Goal: Task Accomplishment & Management: Use online tool/utility

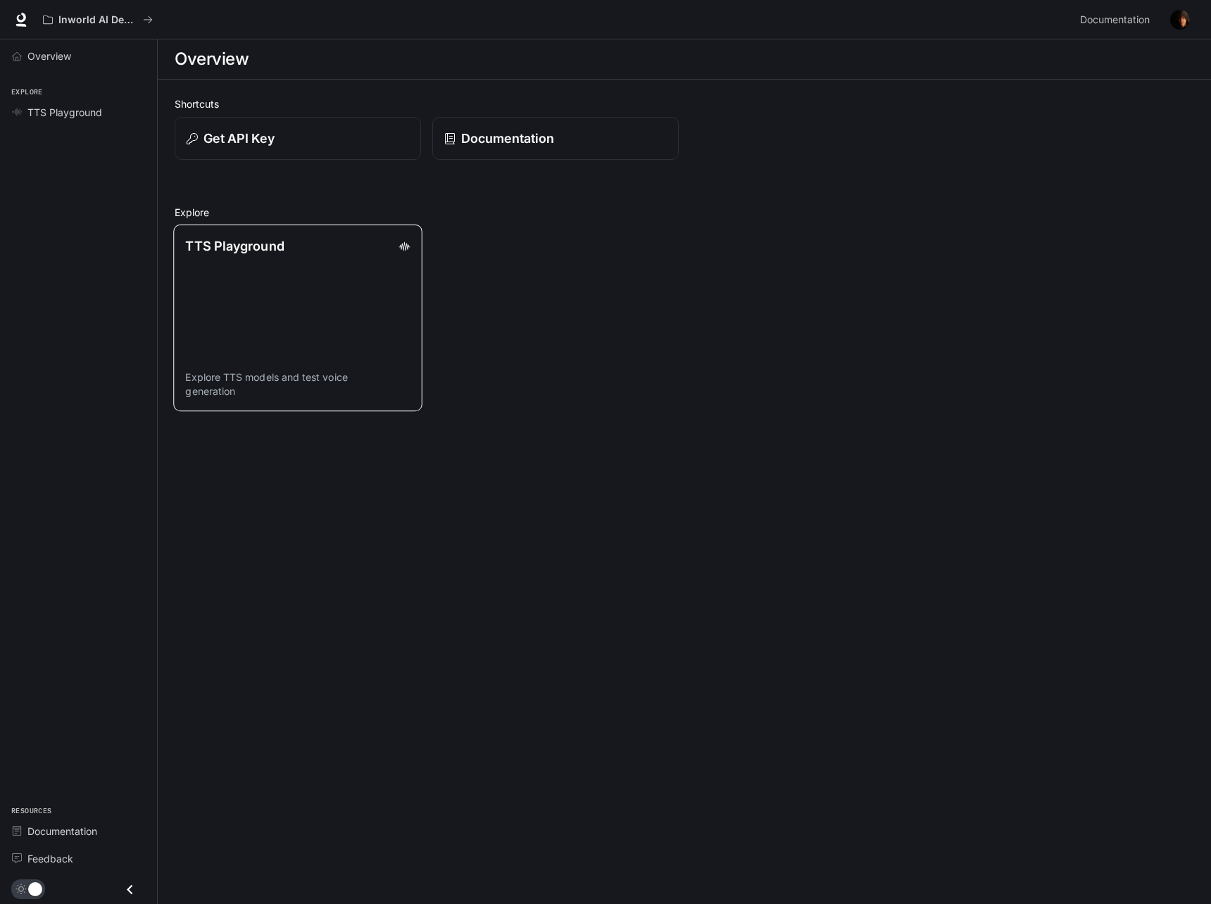
click at [252, 298] on link "TTS Playground Explore TTS models and test voice generation" at bounding box center [297, 318] width 249 height 187
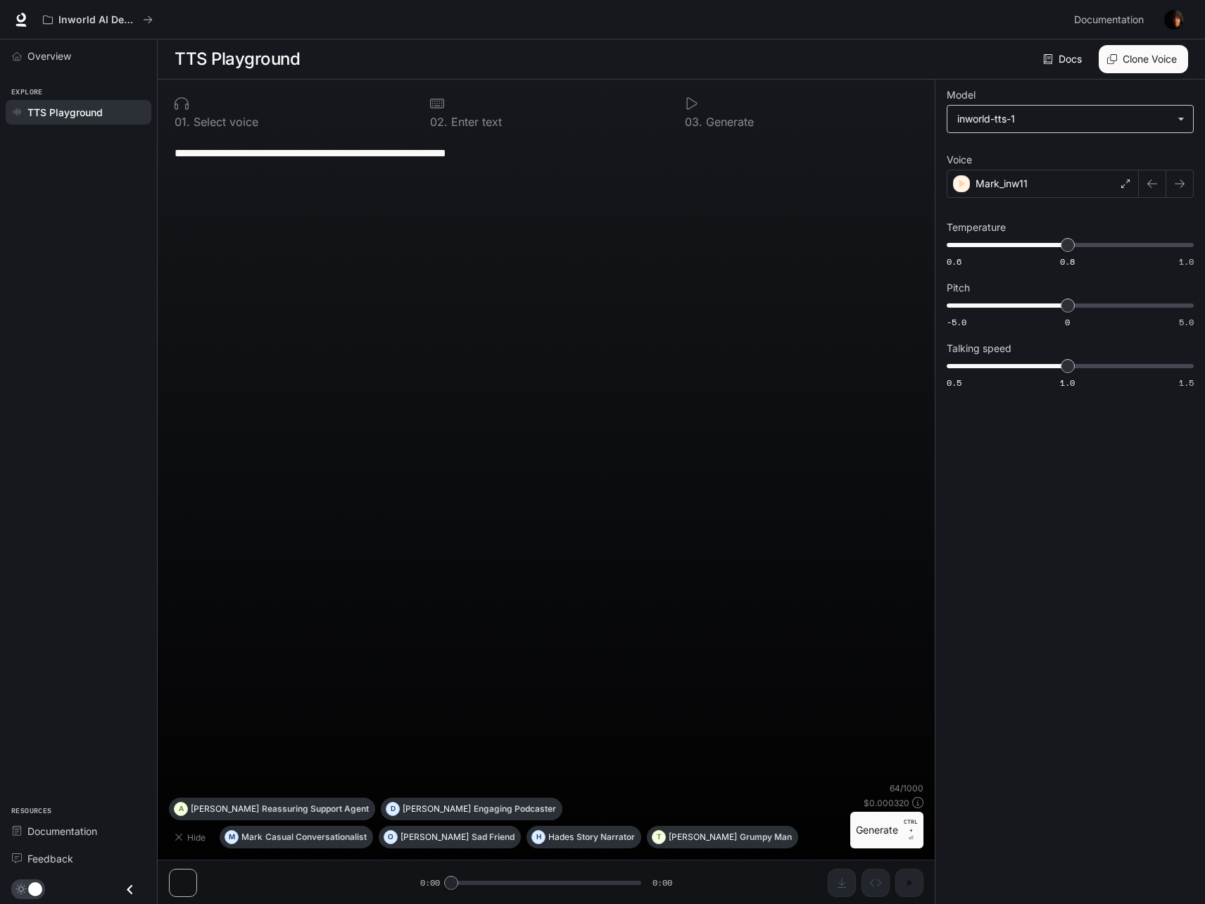
click at [1045, 120] on body "**********" at bounding box center [602, 452] width 1205 height 905
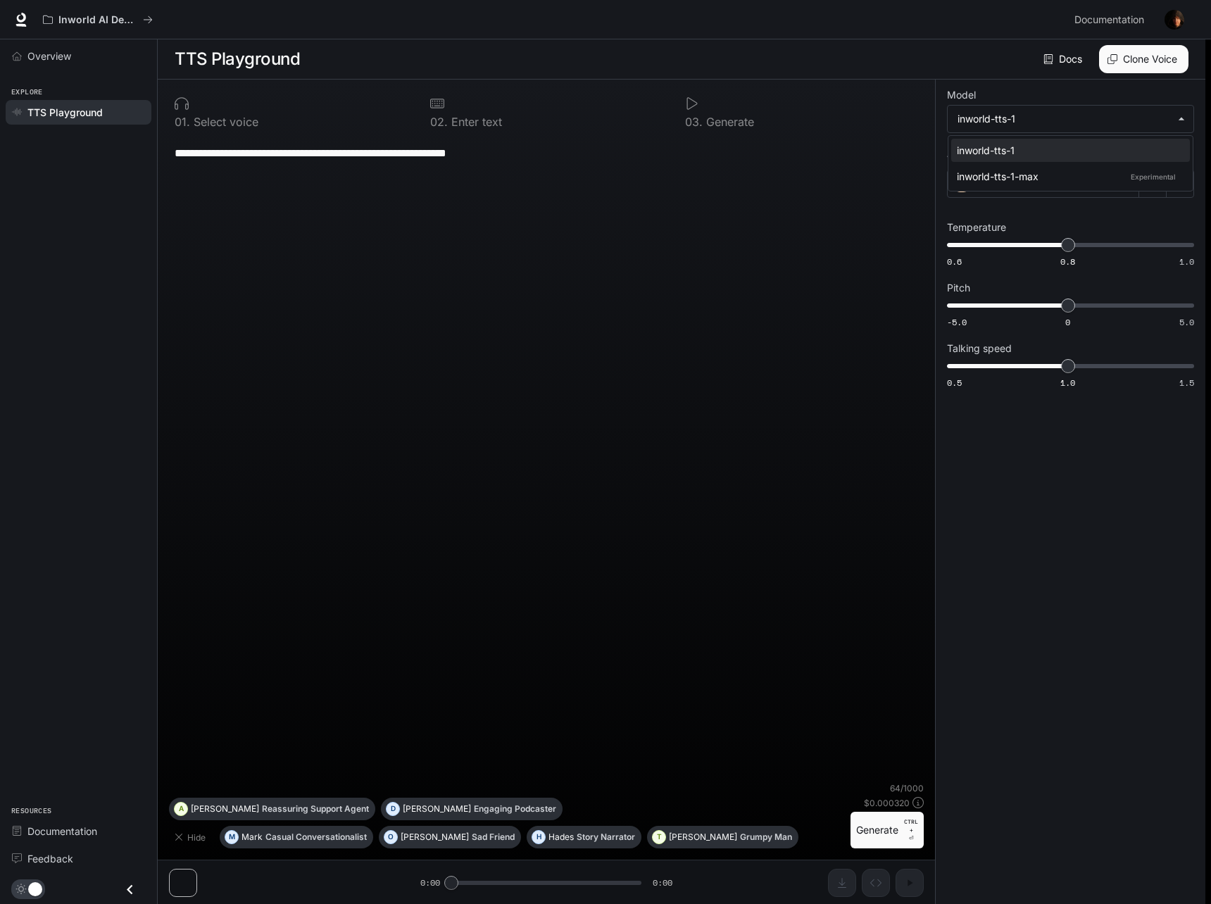
click at [1095, 554] on div at bounding box center [605, 452] width 1211 height 904
click at [1043, 120] on body "**********" at bounding box center [602, 452] width 1205 height 905
click at [1113, 566] on div at bounding box center [605, 452] width 1211 height 904
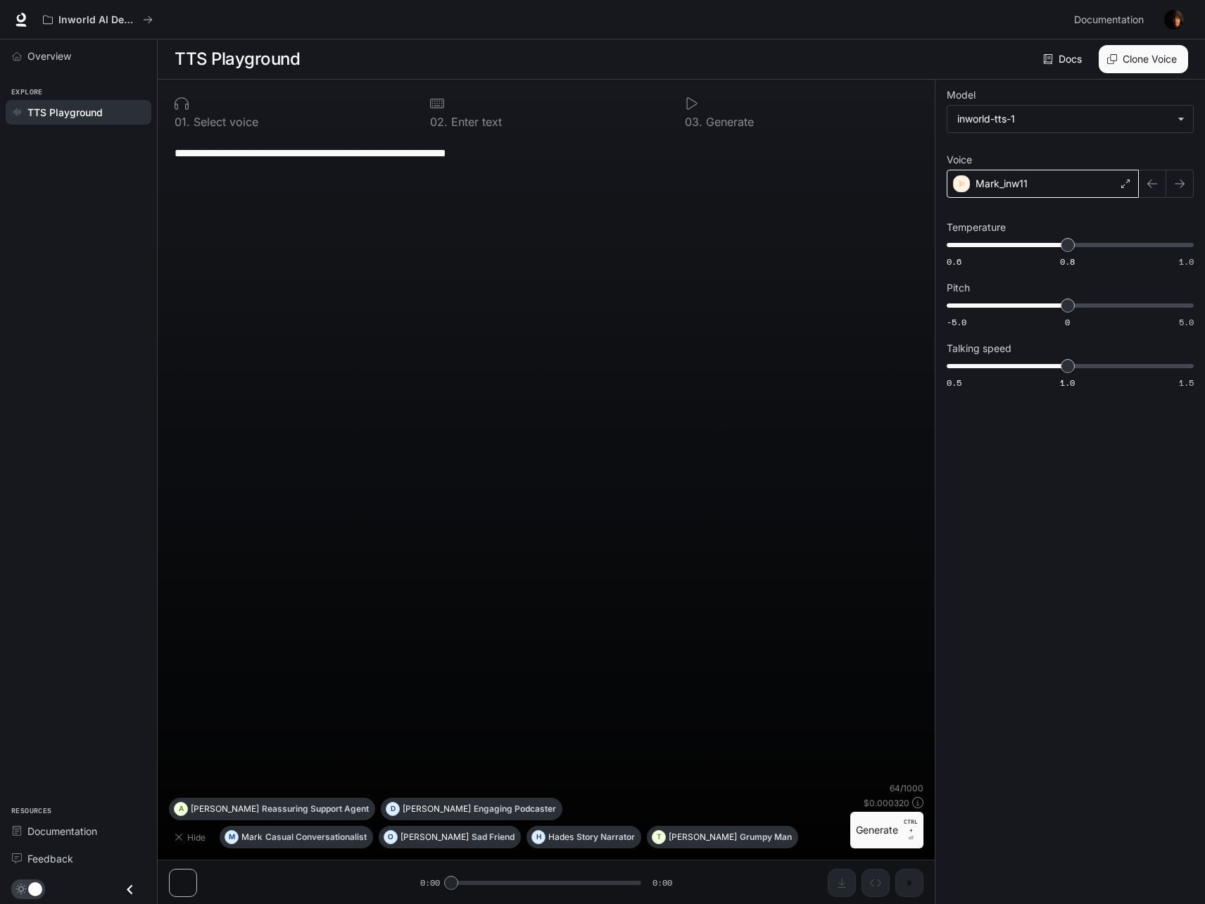
click at [1022, 181] on p "Mark_inw11" at bounding box center [1002, 184] width 52 height 14
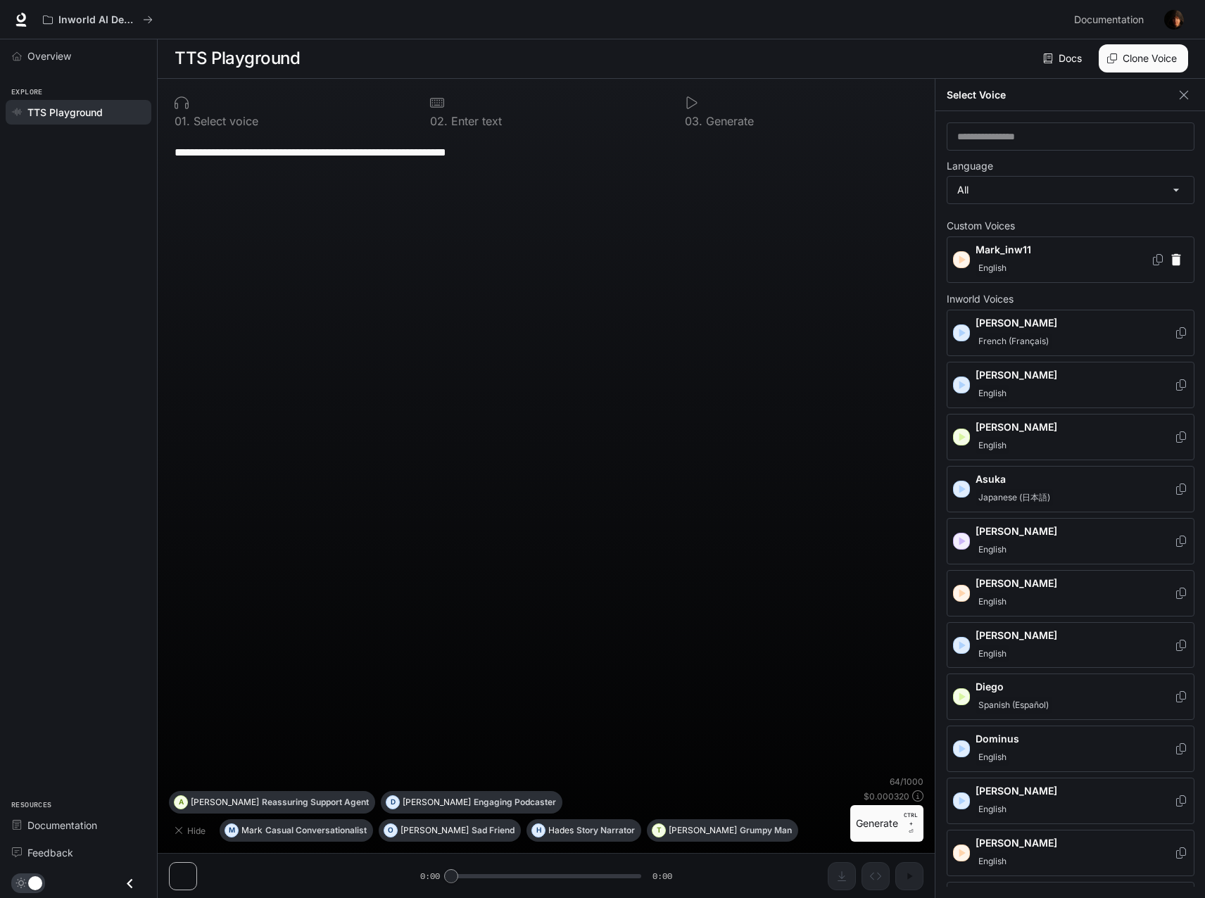
click at [1166, 20] on img "button" at bounding box center [1174, 20] width 20 height 20
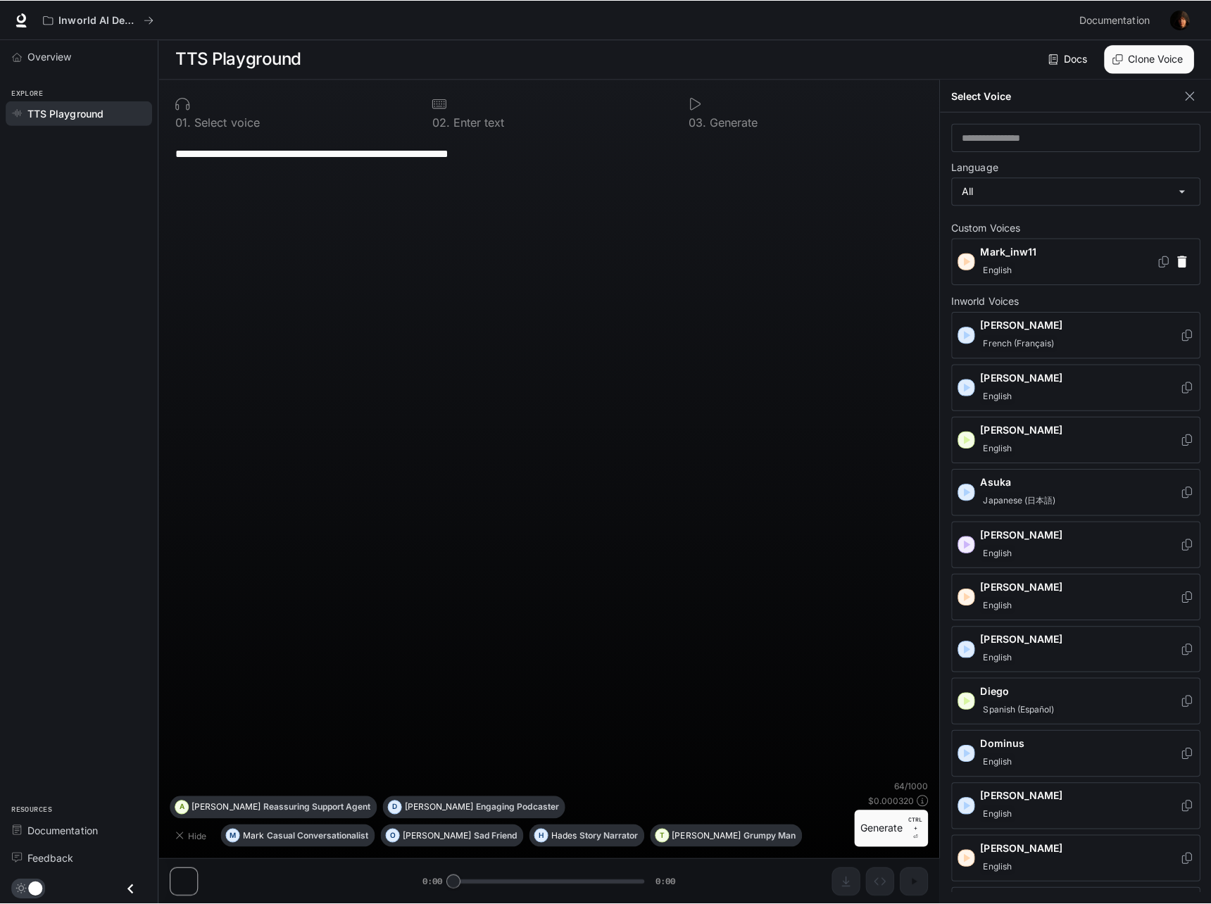
scroll to position [1, 0]
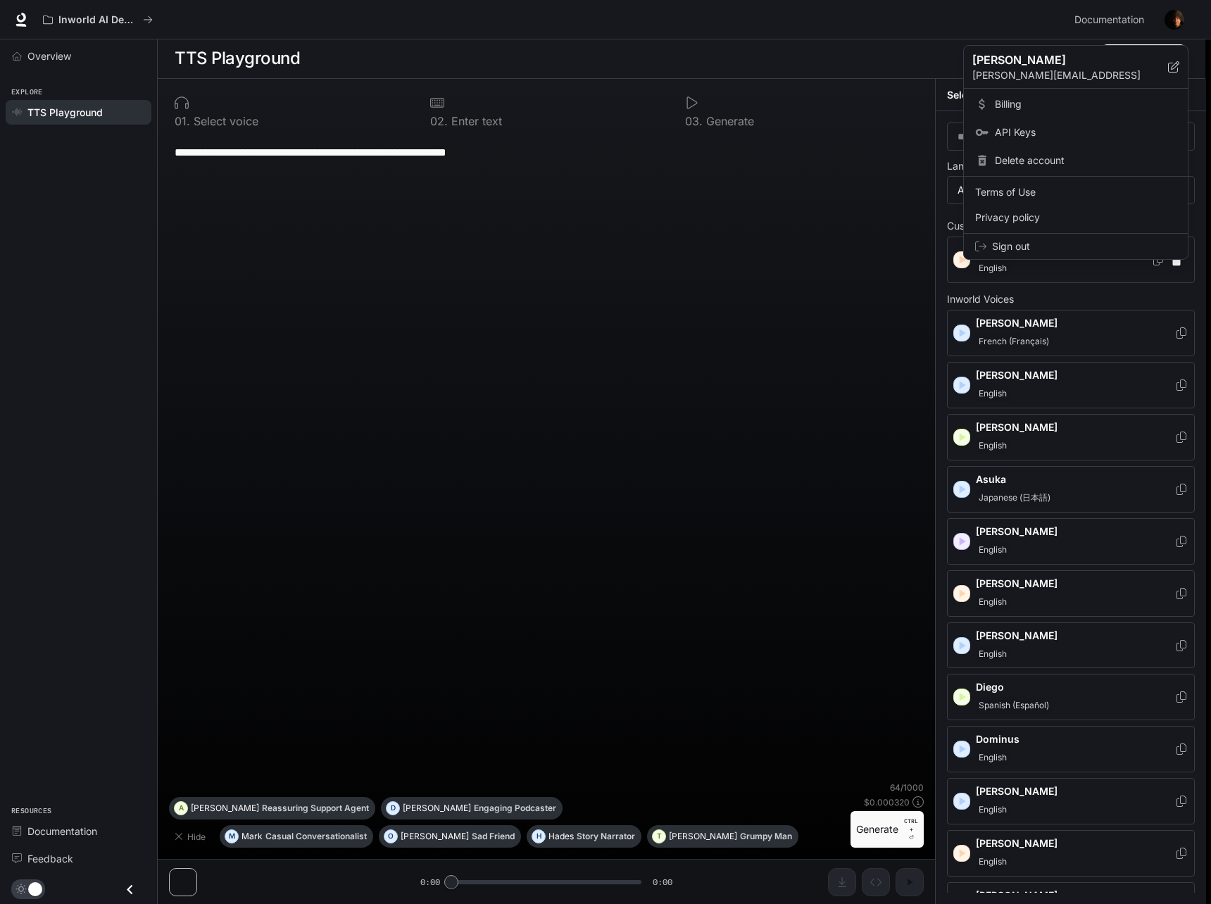
click at [1007, 132] on span "API Keys" at bounding box center [1086, 132] width 182 height 14
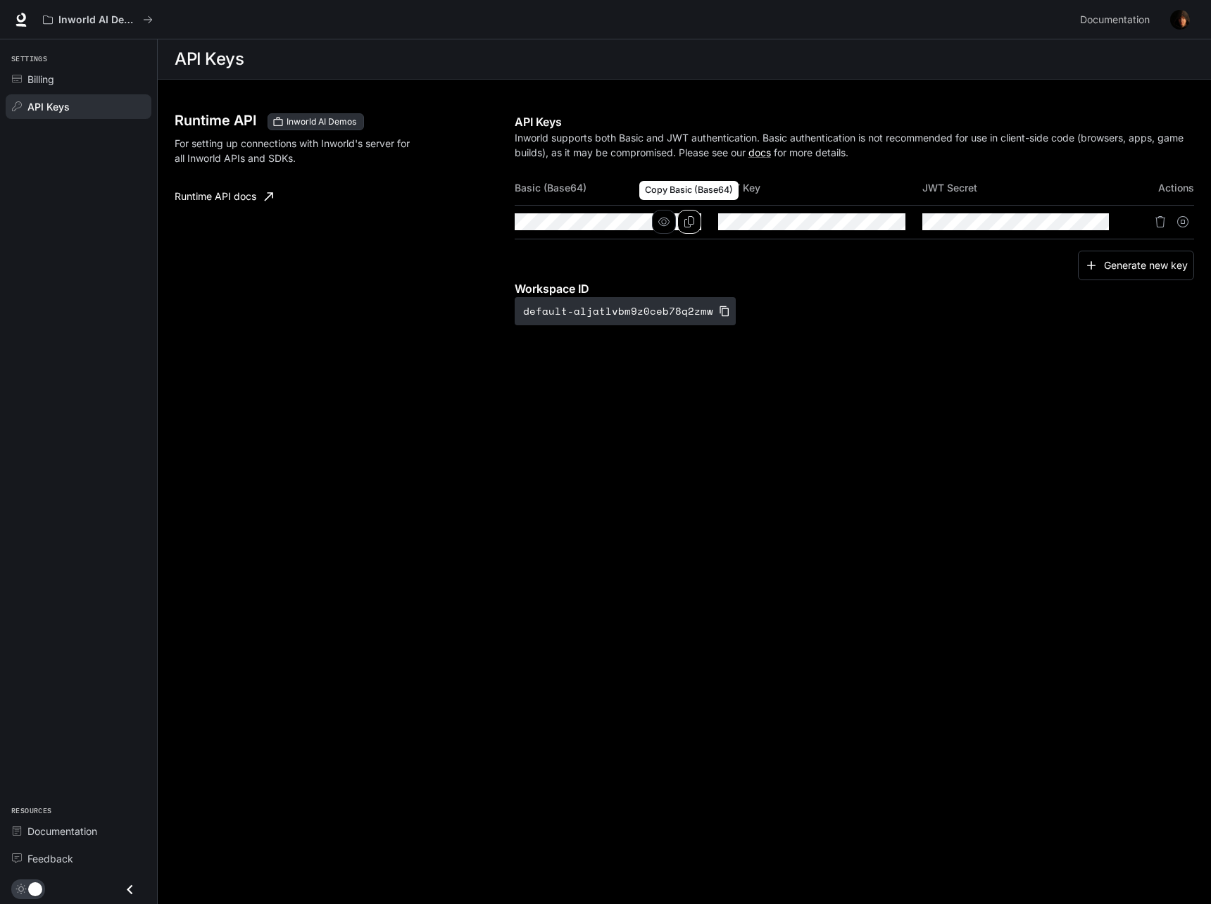
click at [688, 225] on icon "Copy Basic (Base64)" at bounding box center [689, 221] width 11 height 11
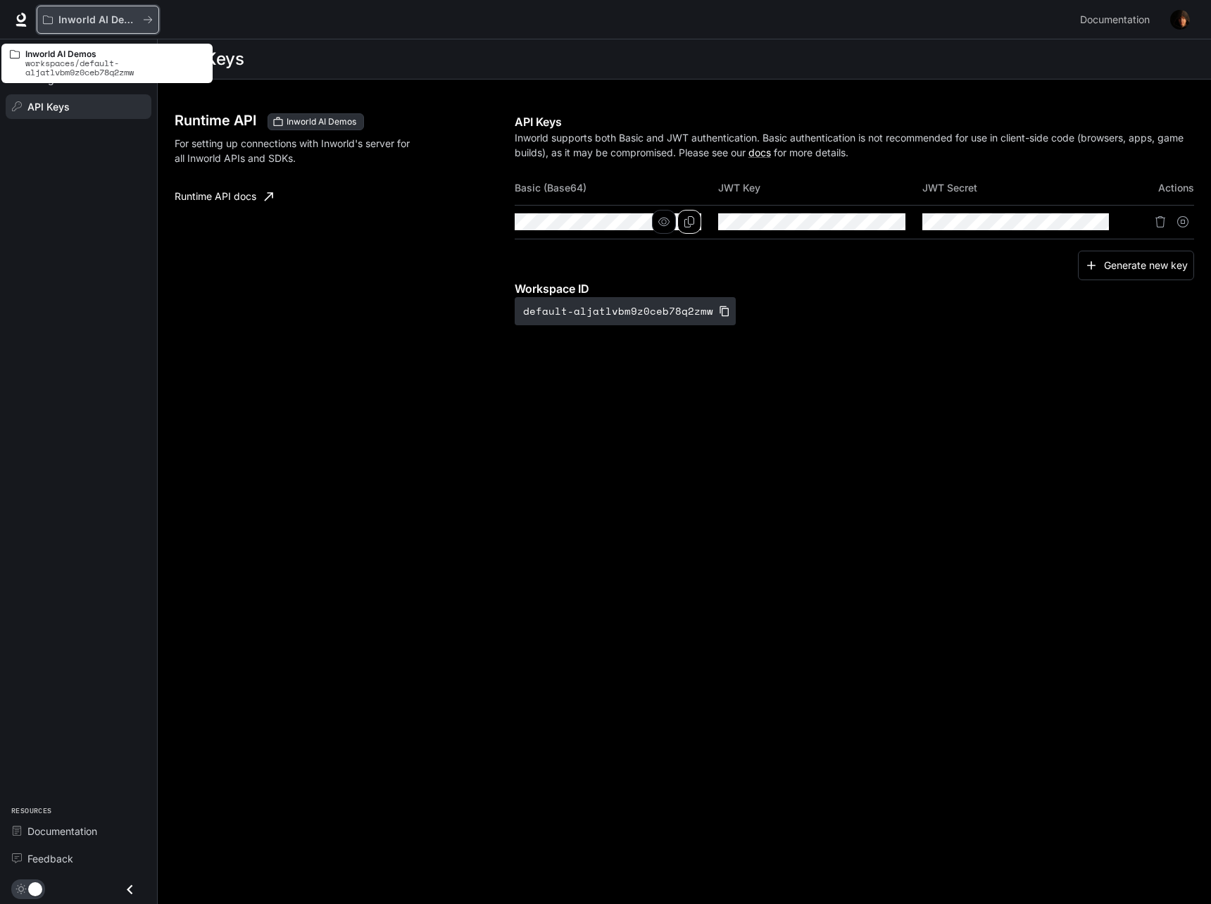
click at [130, 18] on p "Inworld AI Demos" at bounding box center [97, 20] width 79 height 12
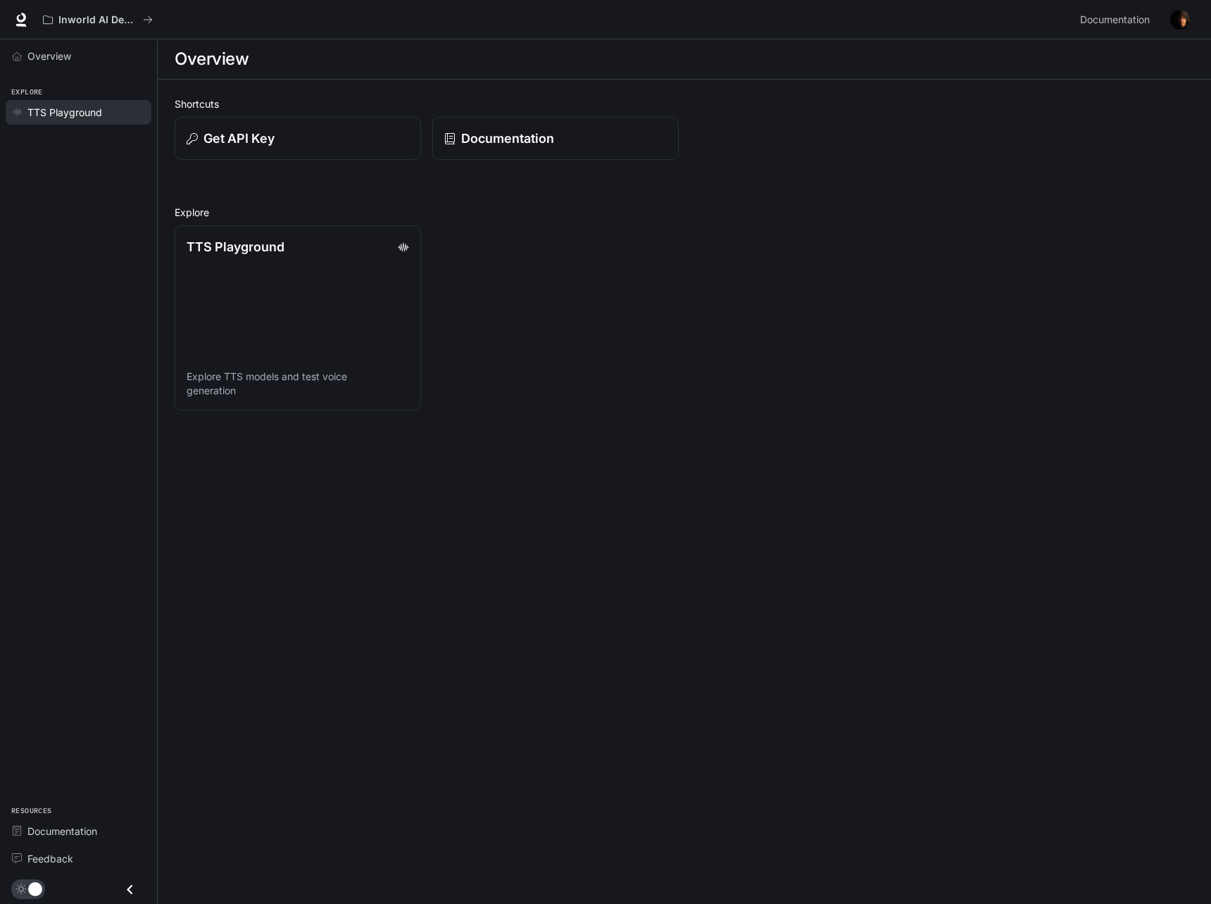
click at [50, 113] on span "TTS Playground" at bounding box center [64, 112] width 75 height 15
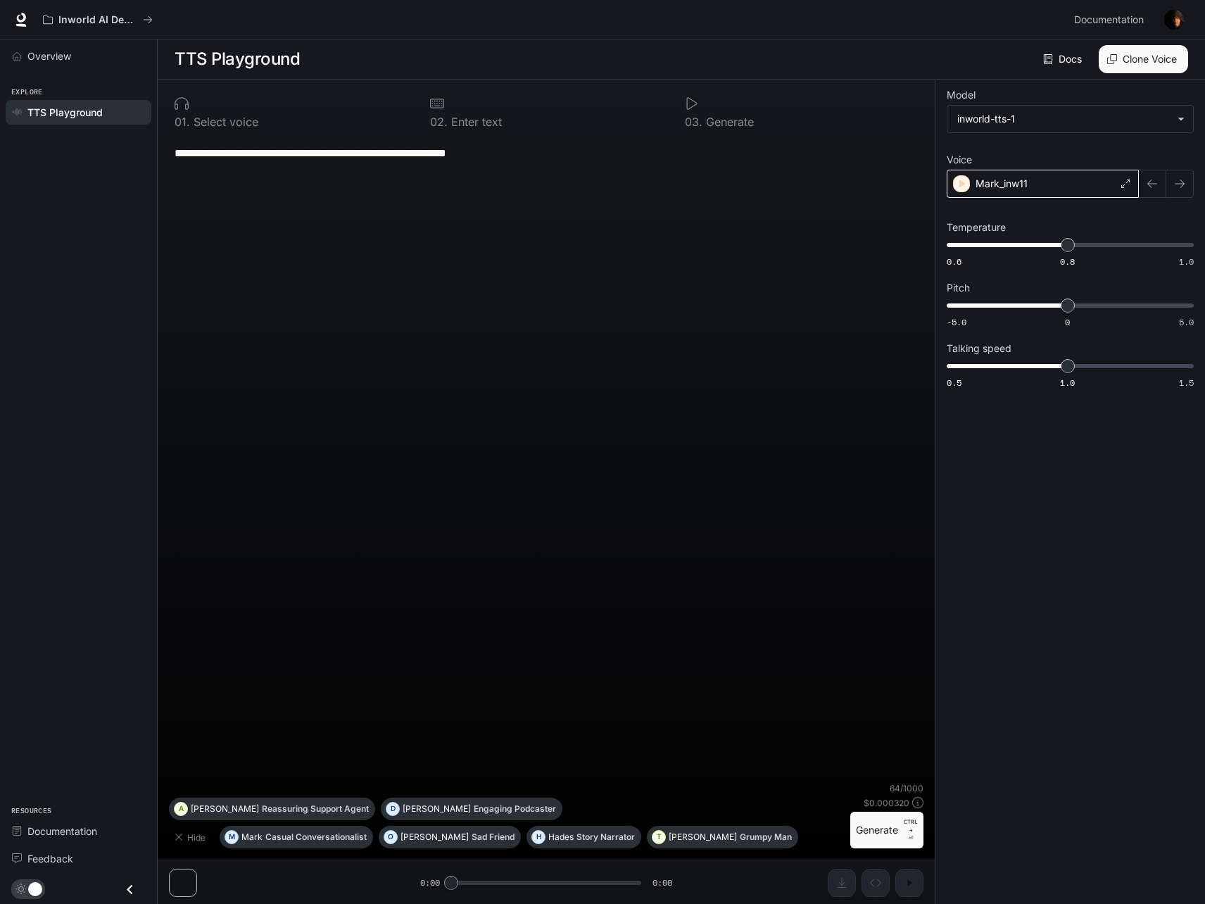
click at [1079, 189] on div "Mark_inw11" at bounding box center [1043, 184] width 192 height 28
